Goal: Transaction & Acquisition: Purchase product/service

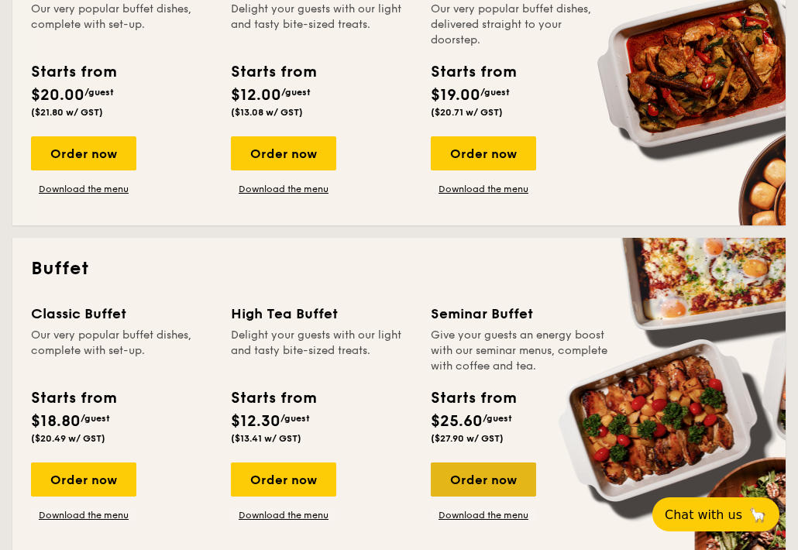
scroll to position [542, 0]
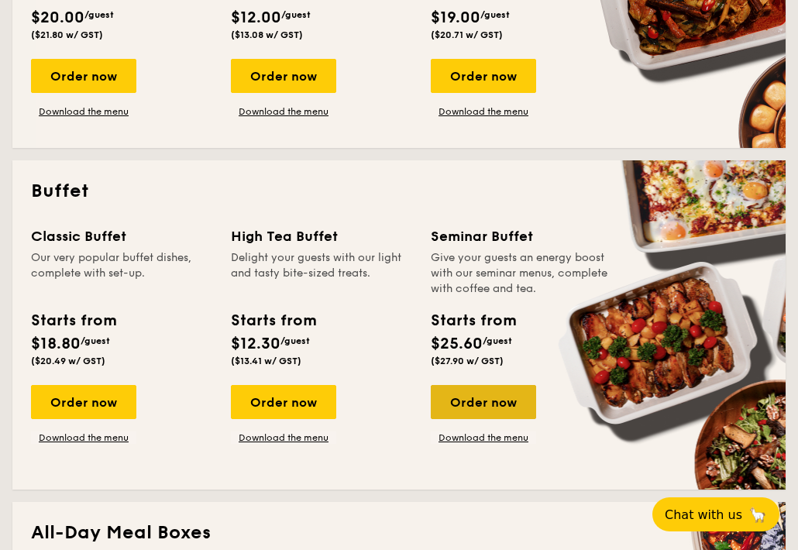
click at [486, 409] on div "Order now" at bounding box center [483, 402] width 105 height 34
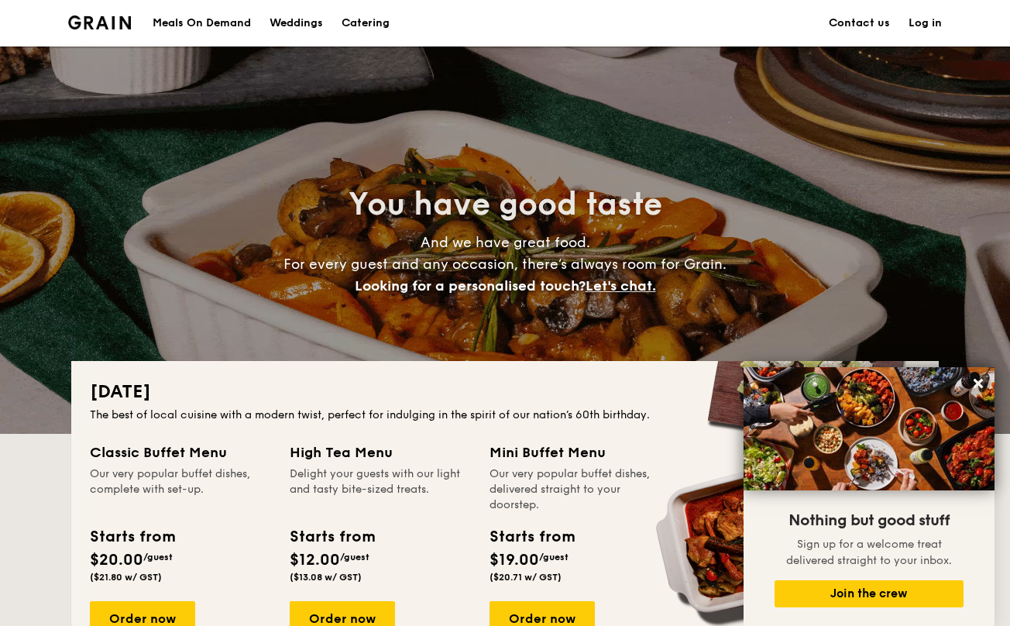
click at [379, 28] on h1 "Catering" at bounding box center [365, 23] width 48 height 46
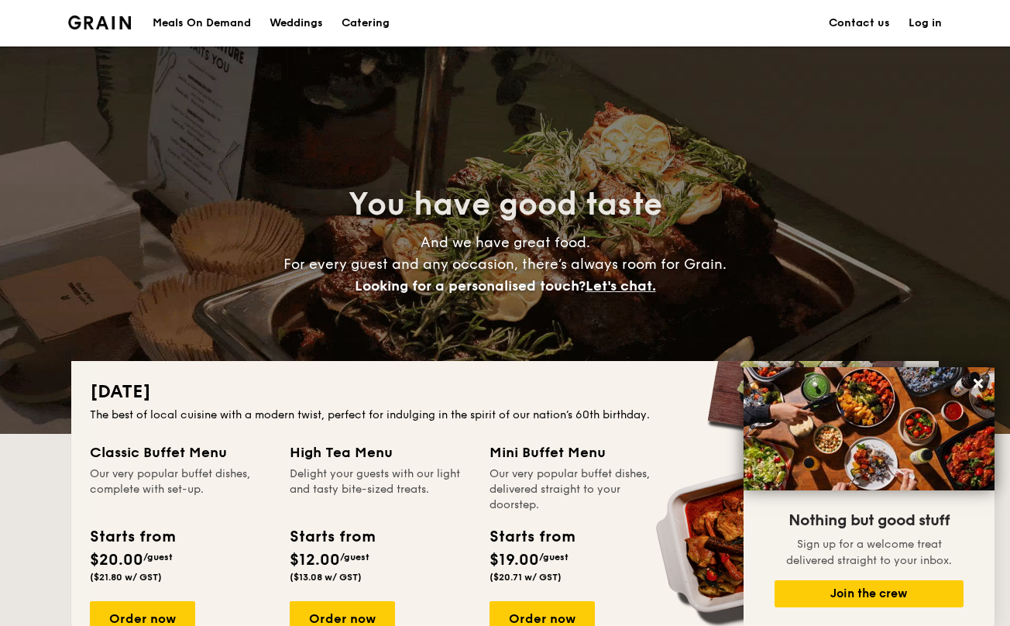
click at [356, 27] on h1 "Catering" at bounding box center [365, 23] width 48 height 46
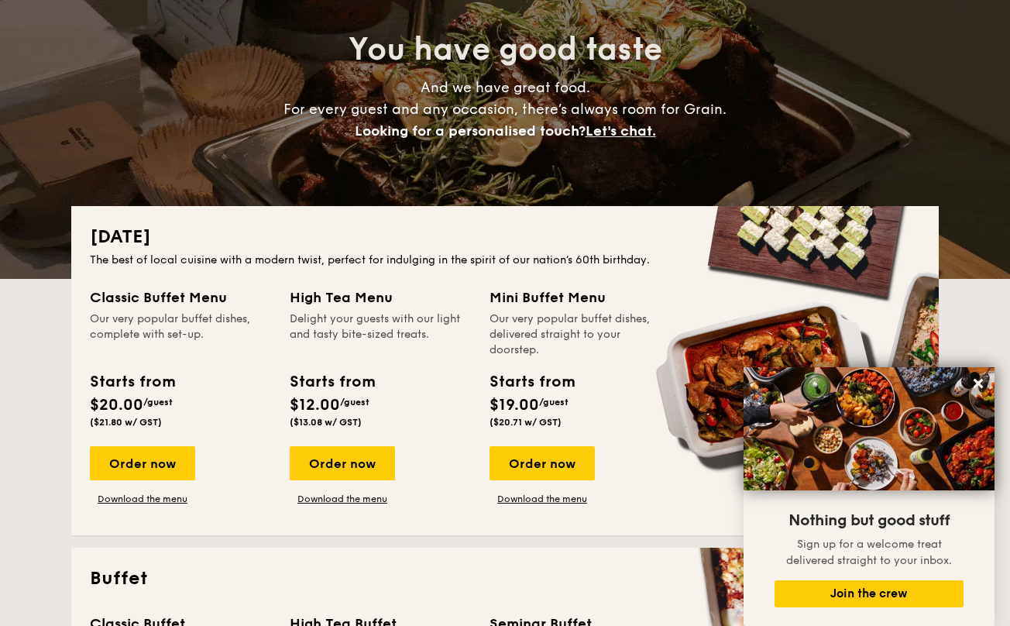
scroll to position [542, 0]
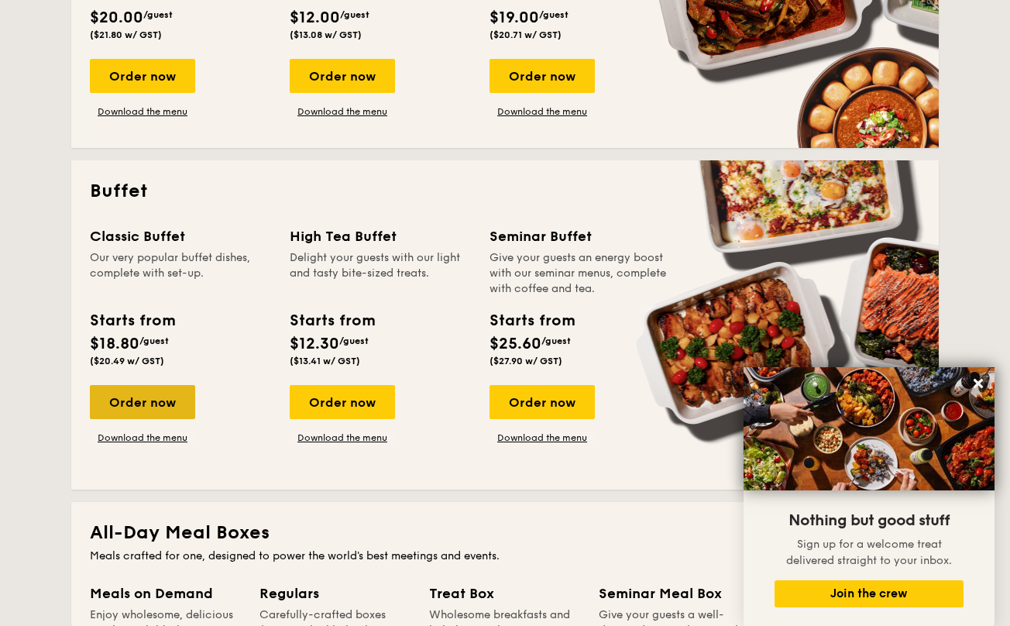
click at [146, 408] on div "Order now" at bounding box center [142, 402] width 105 height 34
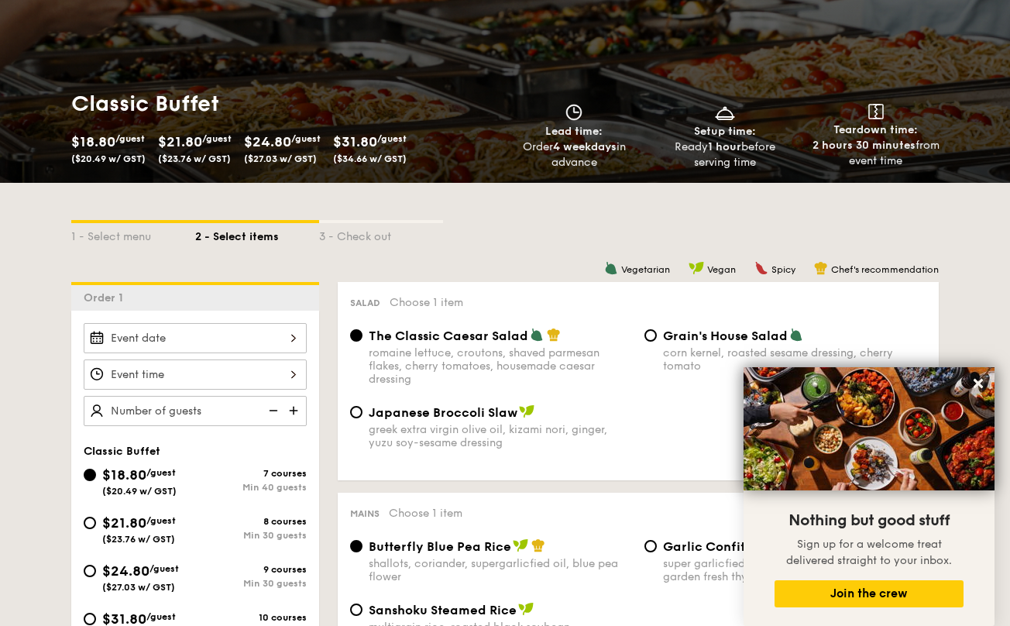
scroll to position [232, 0]
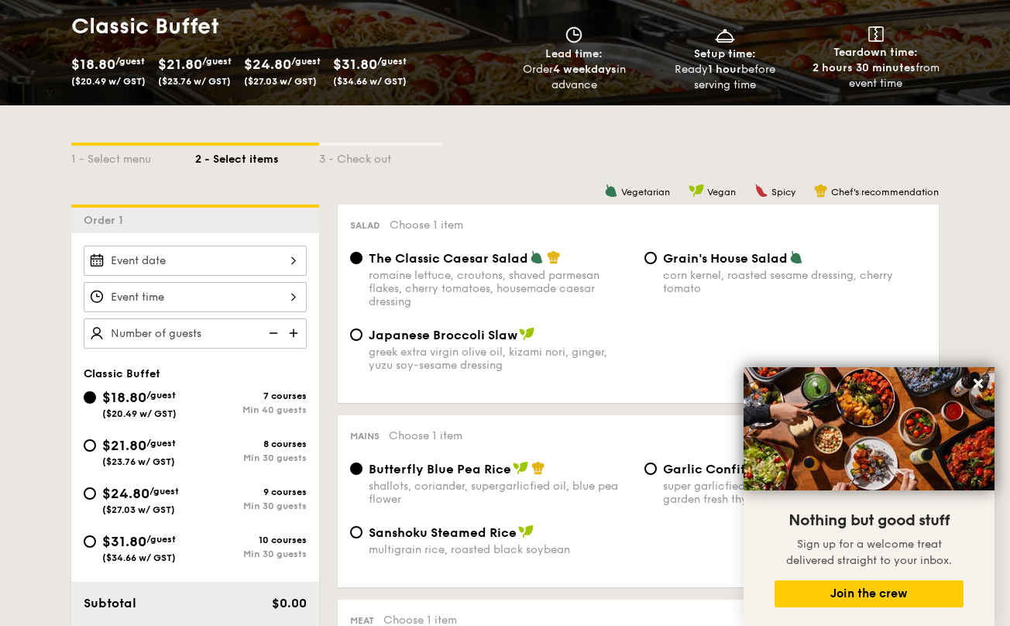
click at [295, 337] on img at bounding box center [294, 332] width 23 height 29
click at [270, 338] on img at bounding box center [271, 332] width 23 height 29
click at [280, 331] on img at bounding box center [271, 332] width 23 height 29
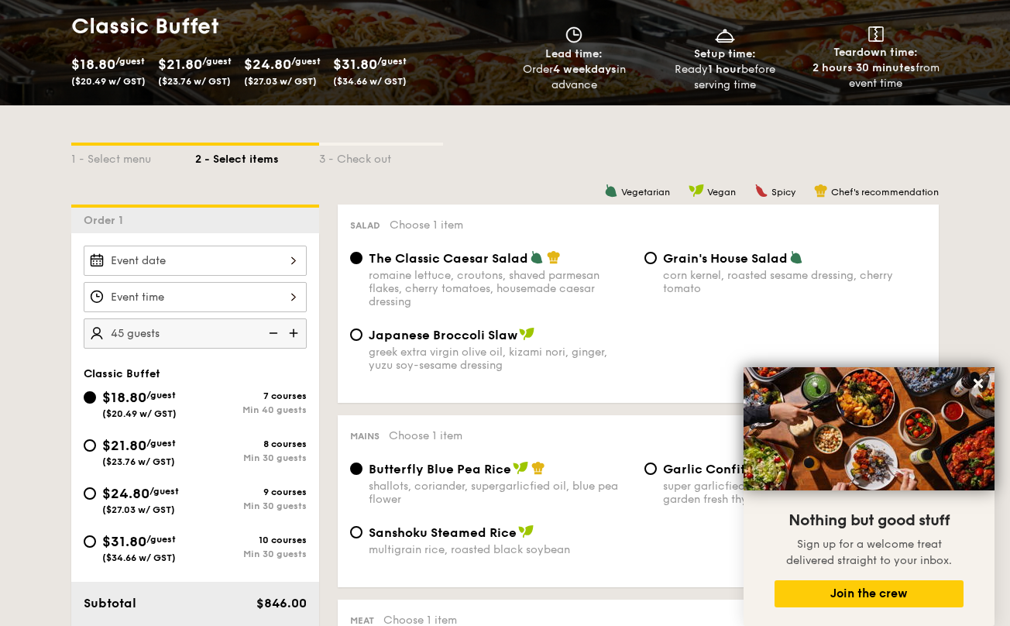
type input "40 guests"
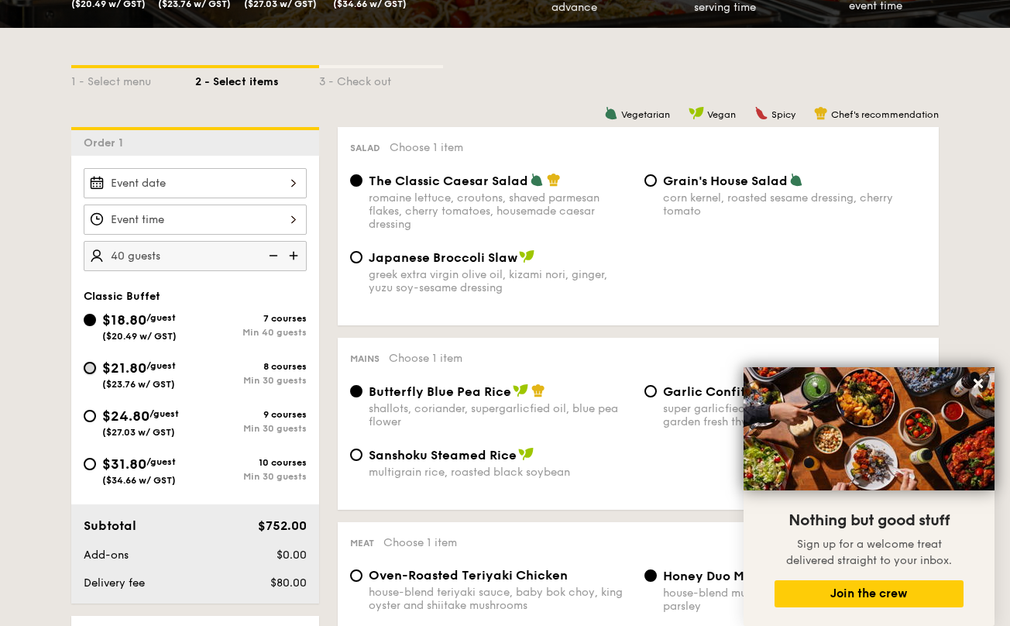
click at [91, 372] on input "$21.80 /guest ($23.76 w/ GST) 8 courses Min 30 guests" at bounding box center [90, 368] width 12 height 12
radio input "true"
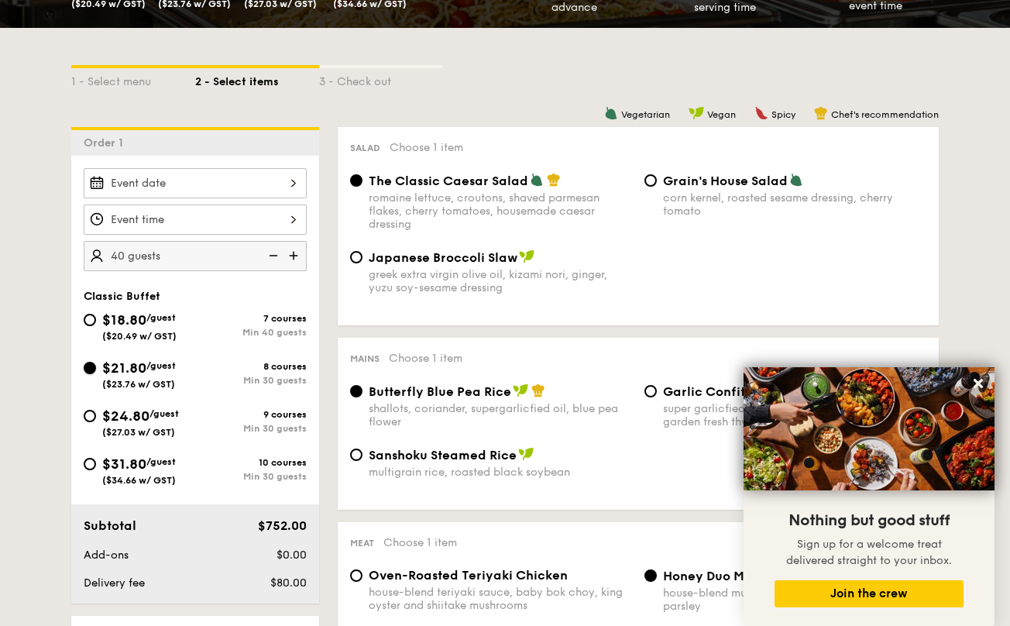
radio input "true"
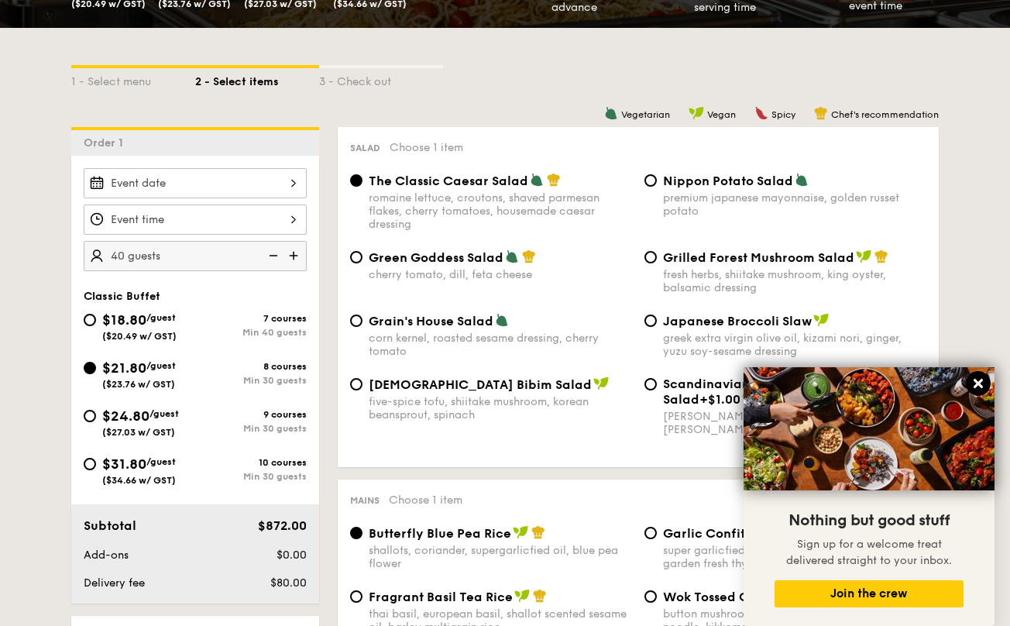
click at [797, 383] on icon at bounding box center [977, 383] width 9 height 9
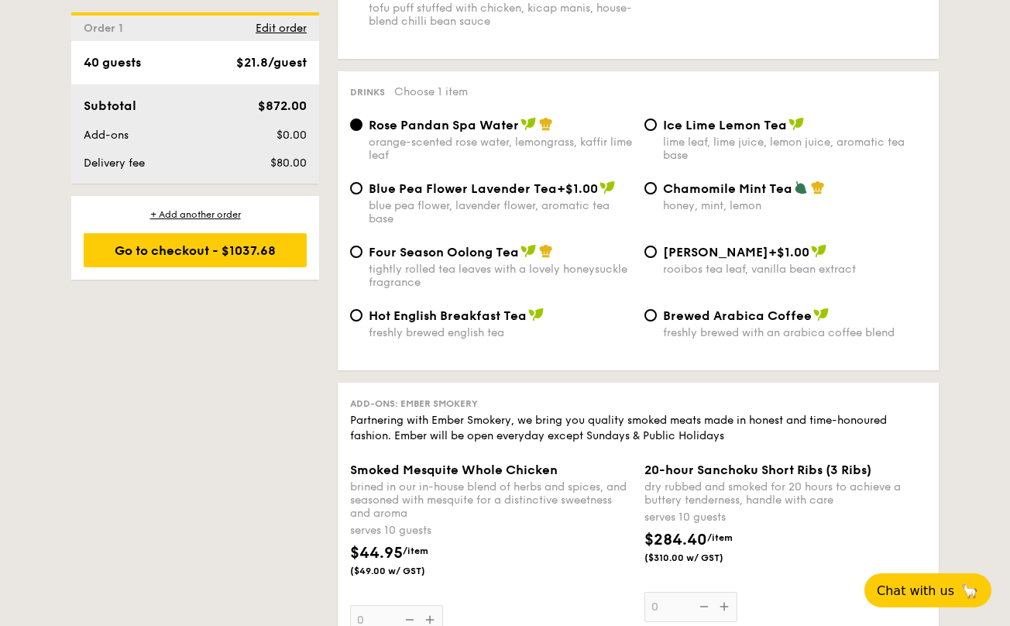
scroll to position [3252, 0]
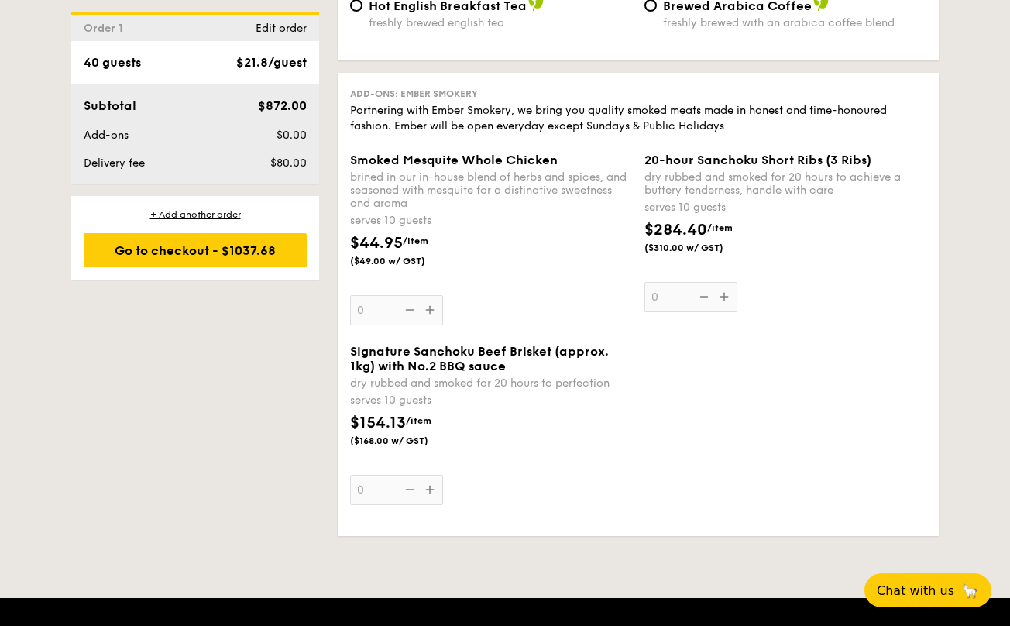
drag, startPoint x: 69, startPoint y: 415, endPoint x: 328, endPoint y: 312, distance: 278.4
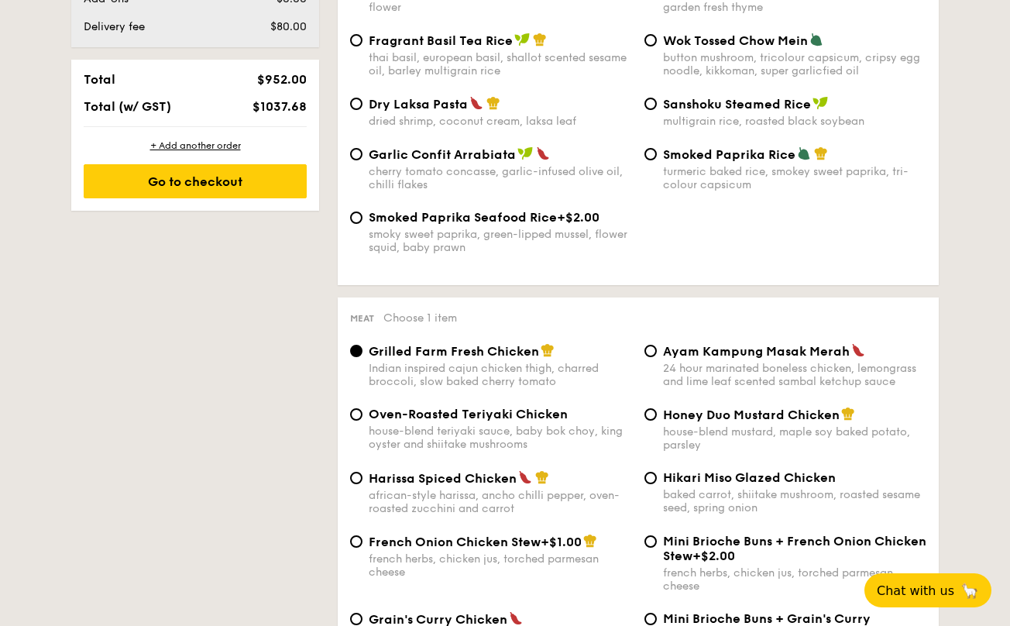
scroll to position [0, 0]
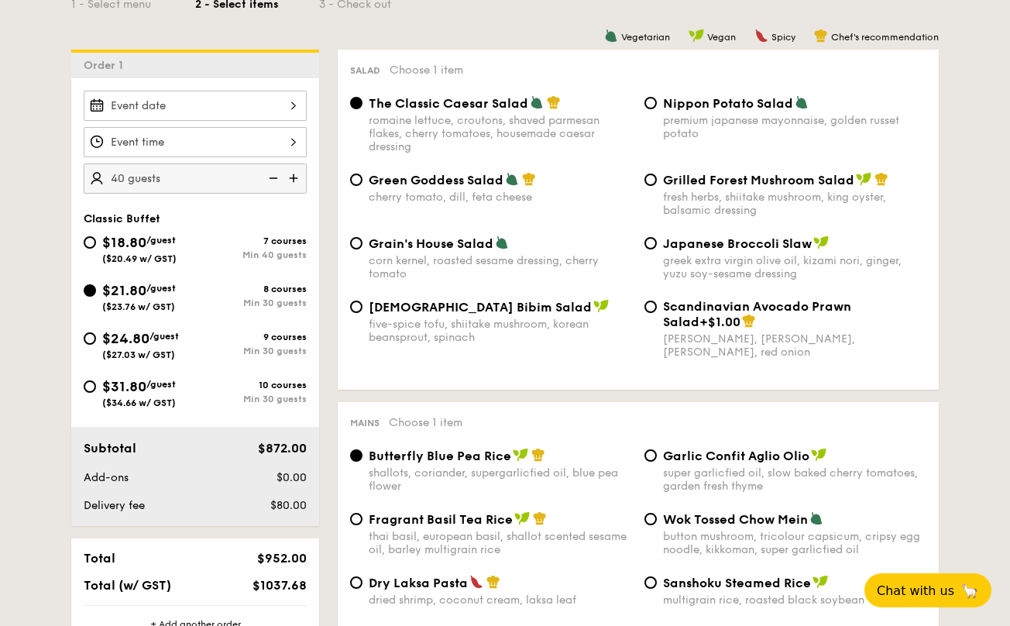
scroll to position [310, 0]
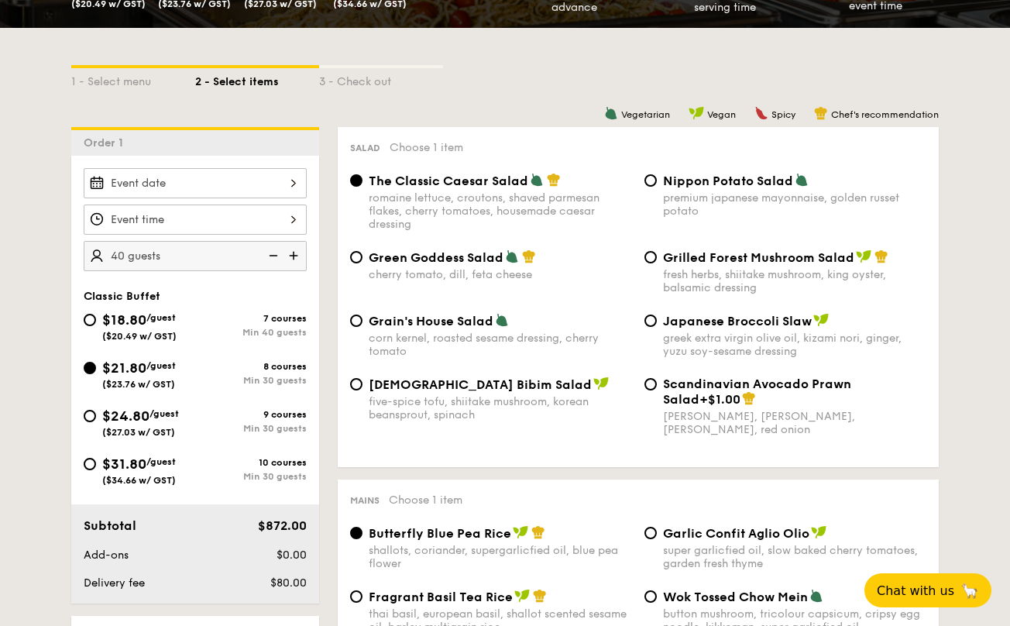
click at [139, 321] on span "$18.80" at bounding box center [124, 319] width 44 height 17
click at [96, 321] on input "$18.80 /guest ($20.49 w/ GST) 7 courses Min 40 guests" at bounding box center [90, 320] width 12 height 12
radio input "true"
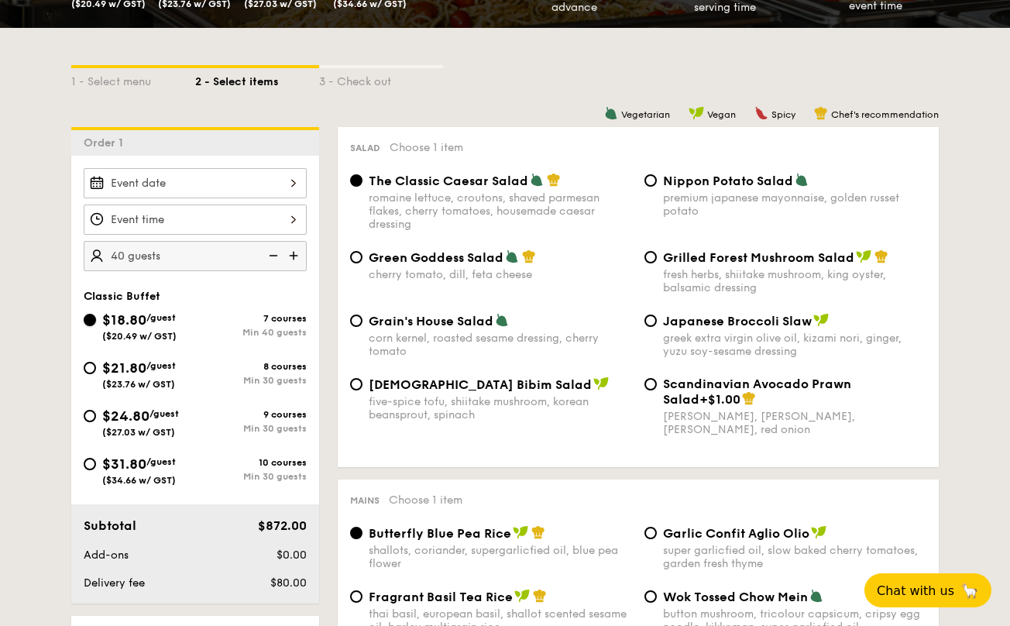
radio input "true"
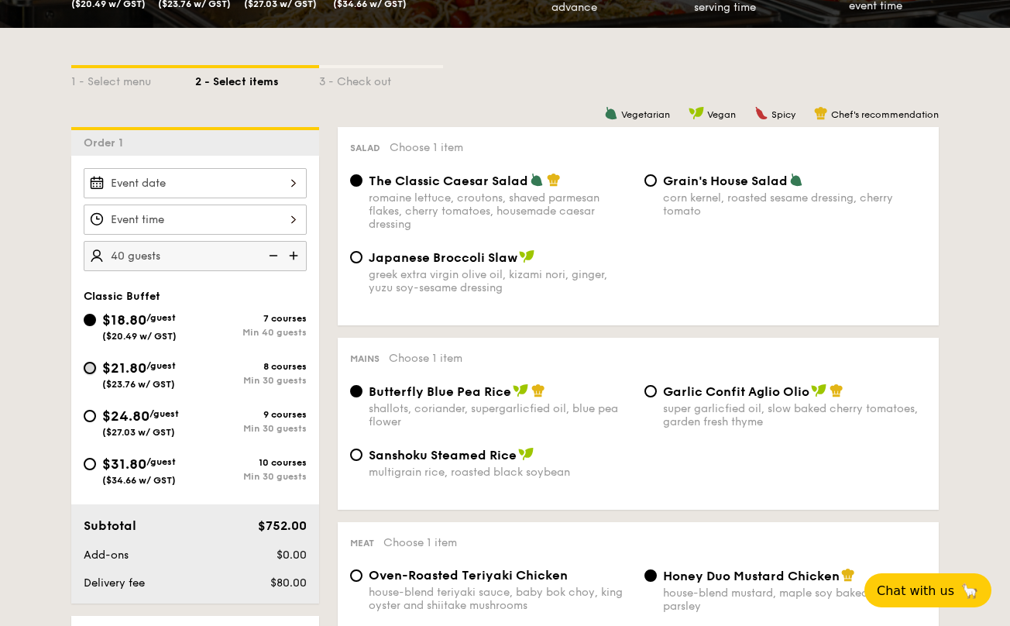
click at [90, 372] on input "$21.80 /guest ($23.76 w/ GST) 8 courses Min 30 guests" at bounding box center [90, 368] width 12 height 12
radio input "true"
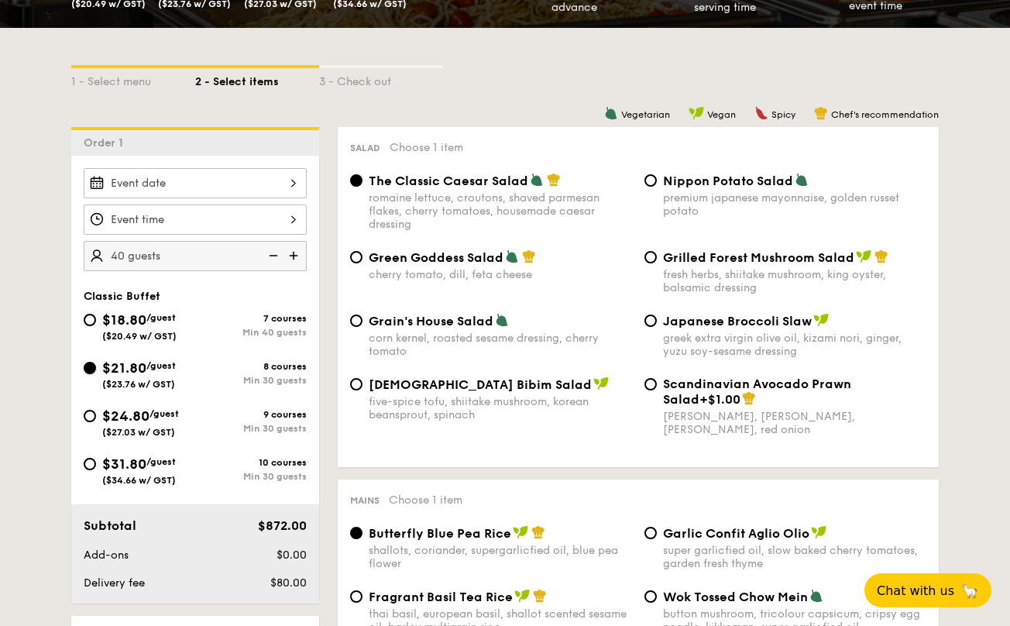
radio input "true"
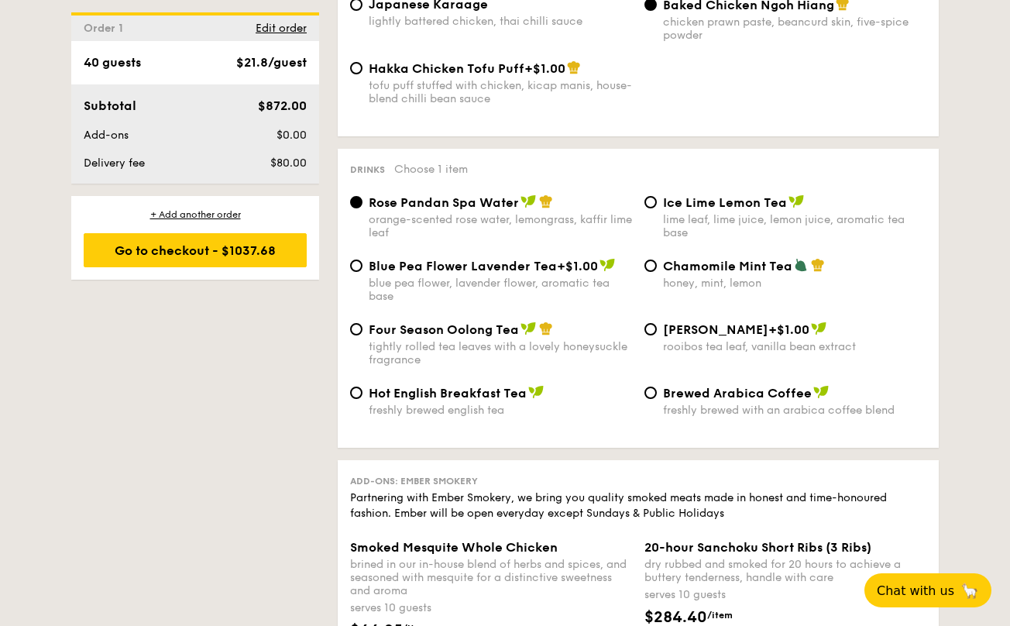
scroll to position [3175, 0]
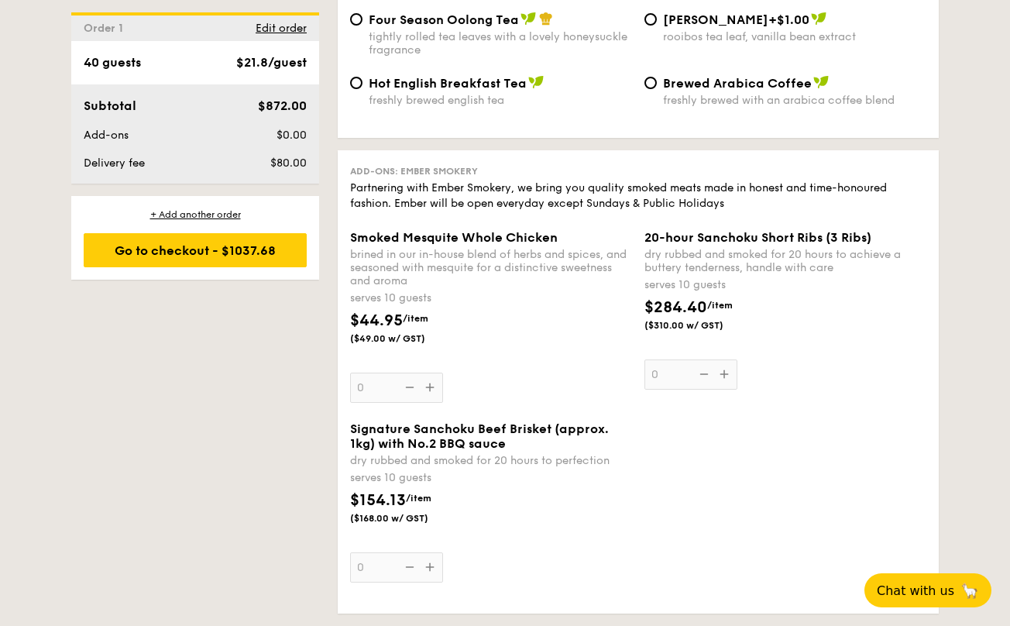
click at [393, 389] on div "Smoked Mesquite Whole Chicken brined in our in-house blend of herbs and spices,…" at bounding box center [491, 316] width 282 height 173
click at [393, 389] on input "0" at bounding box center [396, 387] width 93 height 30
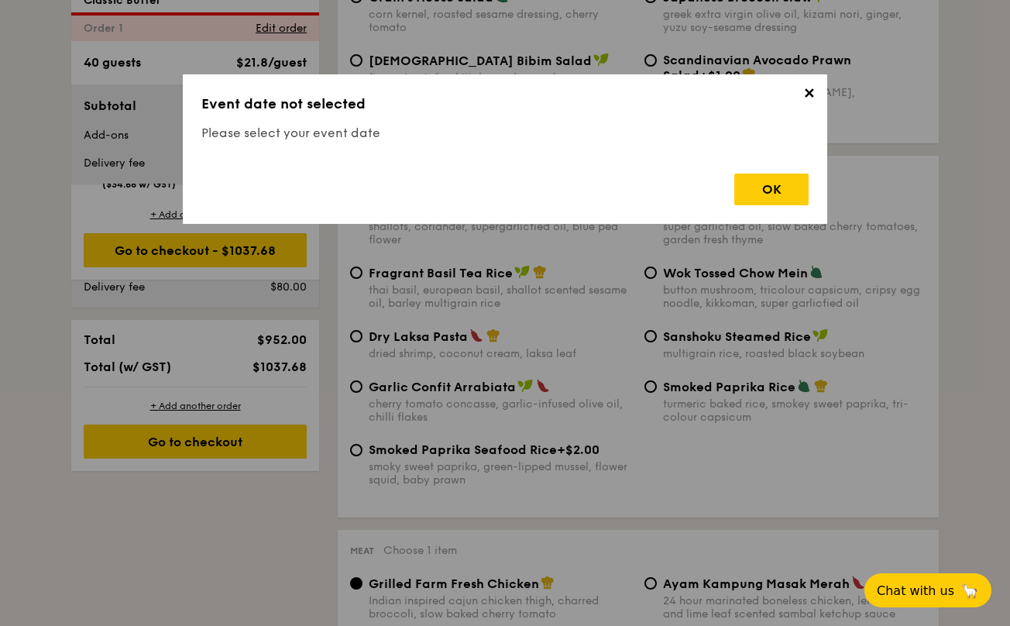
scroll to position [414, 0]
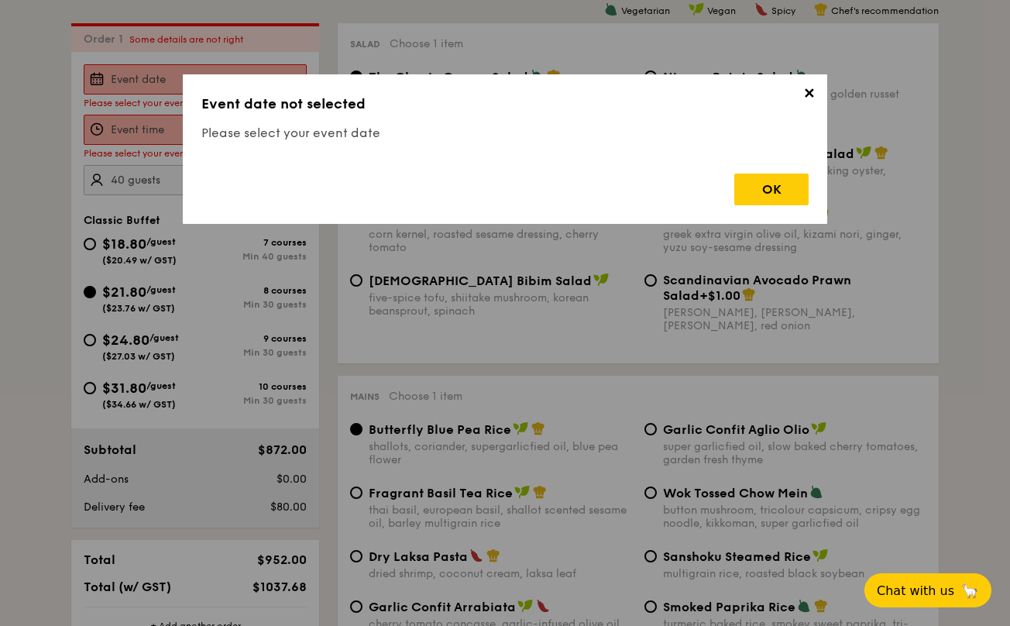
click at [743, 211] on div "✕ Event date not selected Please select your event date OK" at bounding box center [505, 148] width 644 height 149
click at [751, 197] on div "OK" at bounding box center [771, 189] width 74 height 32
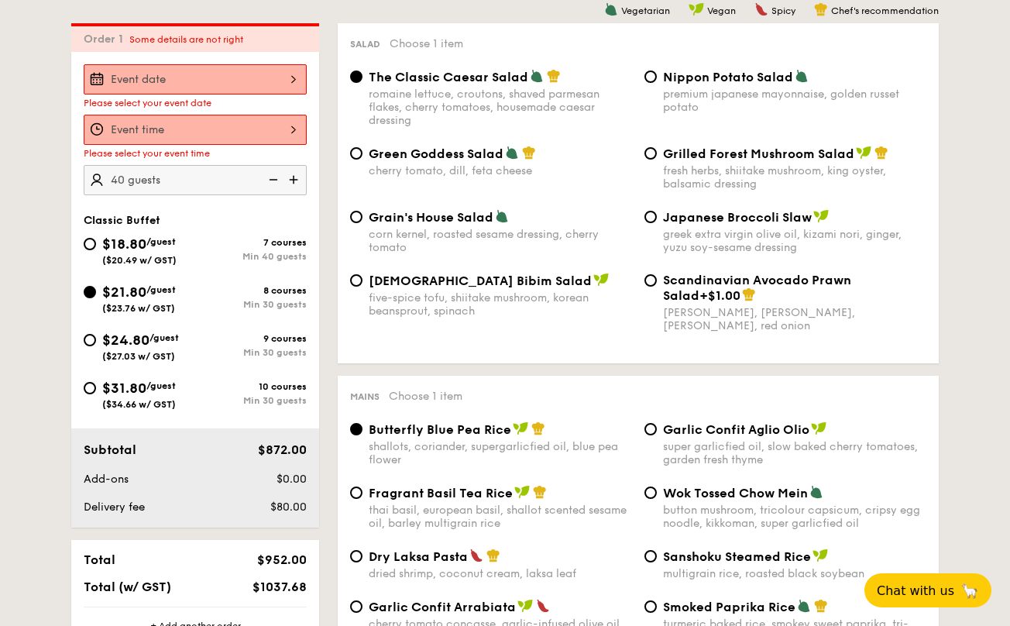
click at [166, 342] on span "/guest" at bounding box center [163, 337] width 29 height 11
click at [96, 342] on input "$24.80 /guest ($27.03 w/ GST) 9 courses Min 30 guests" at bounding box center [90, 340] width 12 height 12
radio input "true"
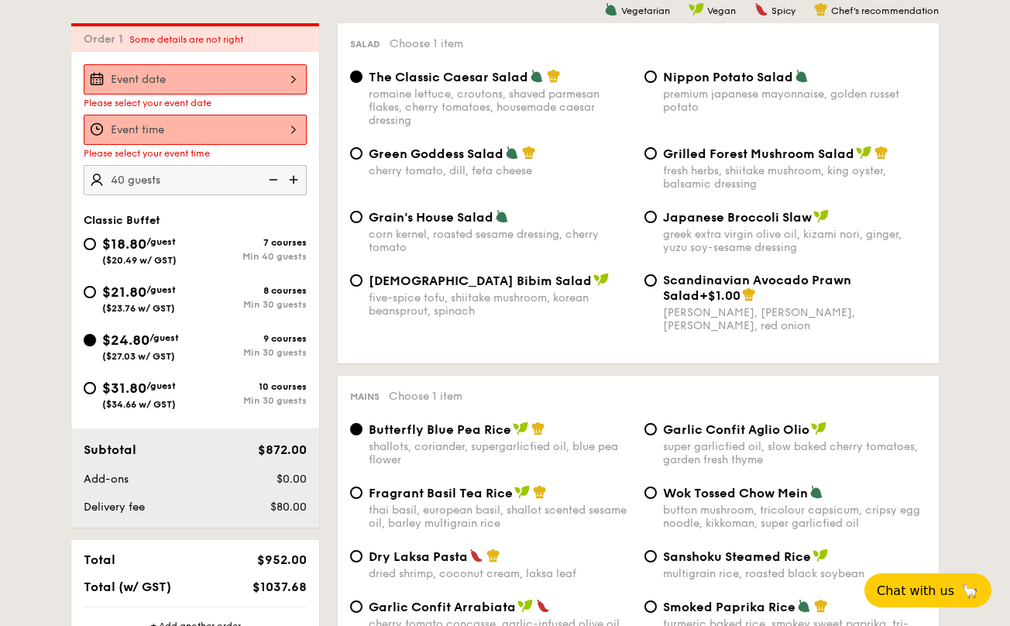
radio input "true"
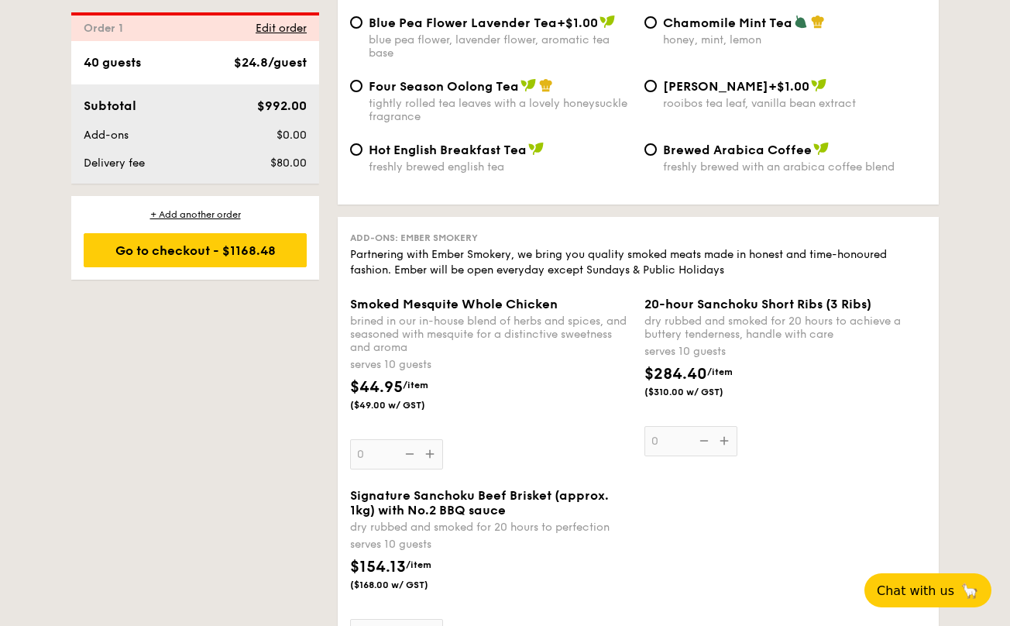
scroll to position [3666, 0]
